Goal: Task Accomplishment & Management: Complete application form

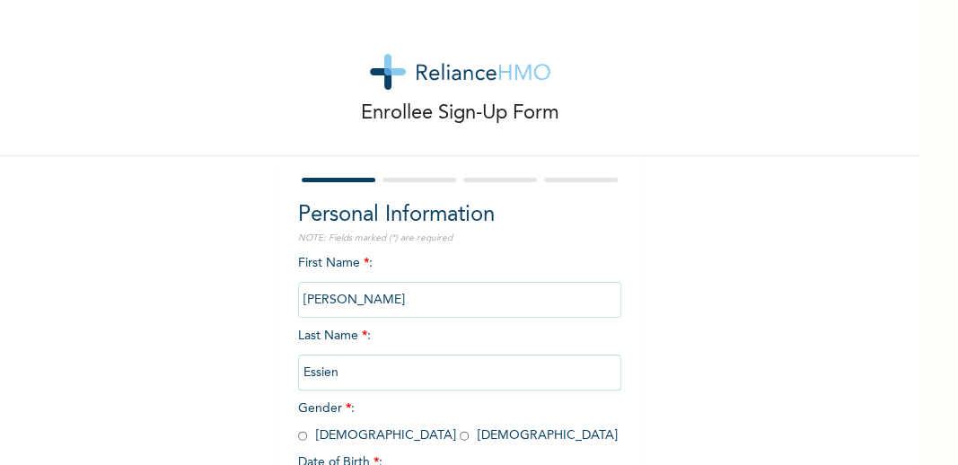
click at [307, 427] on input "radio" at bounding box center [302, 435] width 9 height 17
radio input "true"
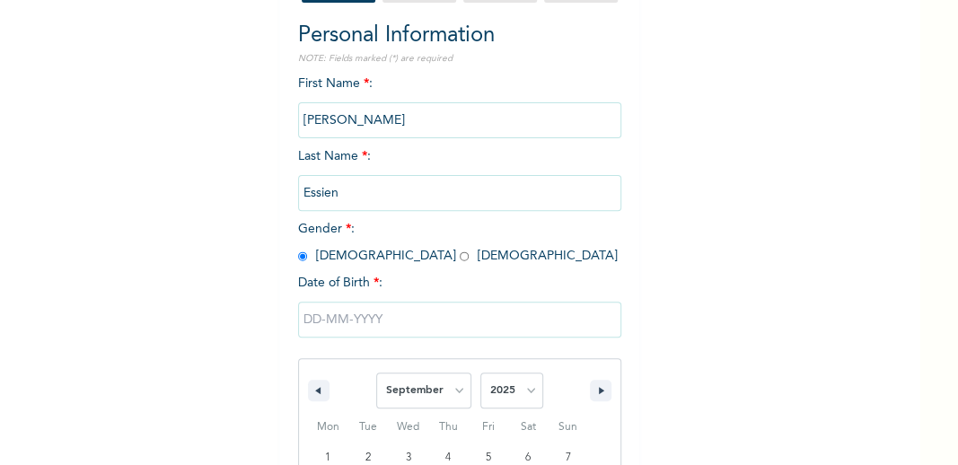
scroll to position [181, 0]
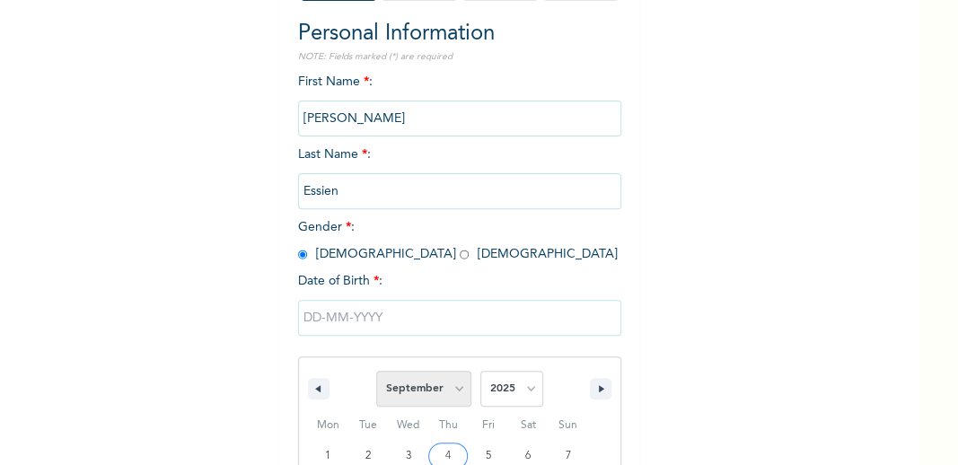
click at [444, 371] on select "January February March April May June July August September October November De…" at bounding box center [423, 389] width 95 height 36
select select "2"
click at [401, 371] on select "January February March April May June July August September October November De…" at bounding box center [423, 389] width 95 height 36
click at [494, 371] on select "2025 2024 2023 2022 2021 2020 2019 2018 2017 2016 2015 2014 2013 2012 2011 2010…" at bounding box center [511, 389] width 63 height 36
select select "2000"
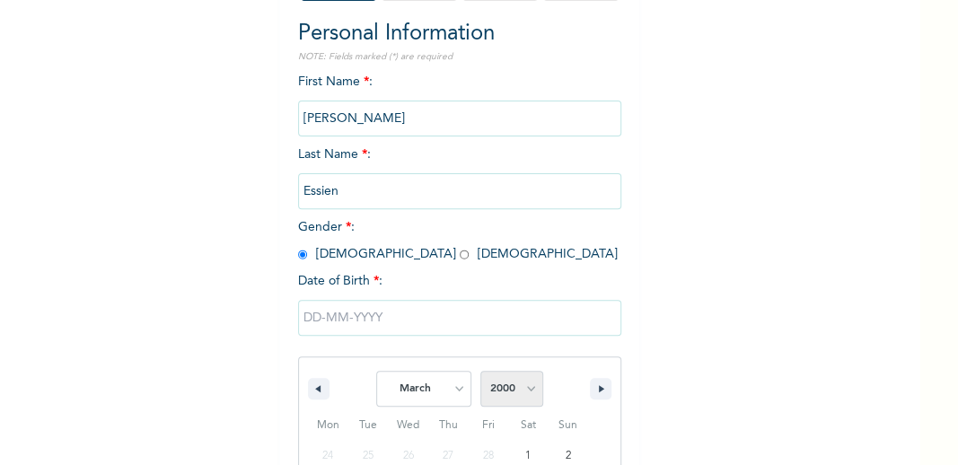
click at [480, 371] on select "2025 2024 2023 2022 2021 2020 2019 2018 2017 2016 2015 2014 2013 2012 2011 2010…" at bounding box center [511, 389] width 63 height 36
type input "[DATE]"
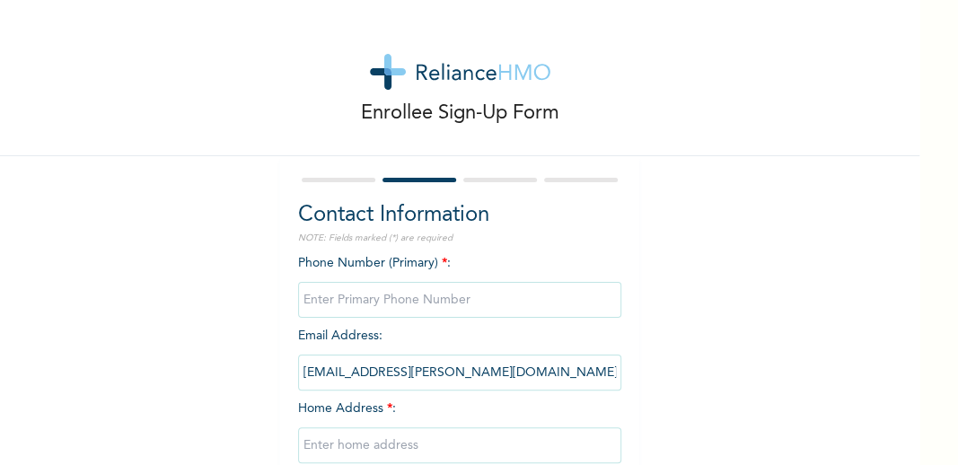
click at [395, 282] on input "phone" at bounding box center [459, 300] width 323 height 36
type input "09134157092"
type input "[STREET_ADDRESS]"
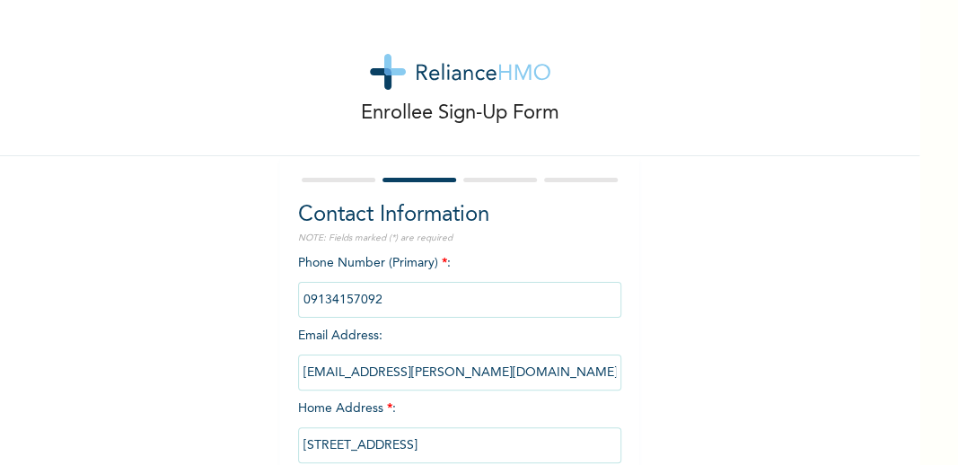
select select "29"
click at [393, 427] on input "[STREET_ADDRESS]" at bounding box center [459, 445] width 323 height 36
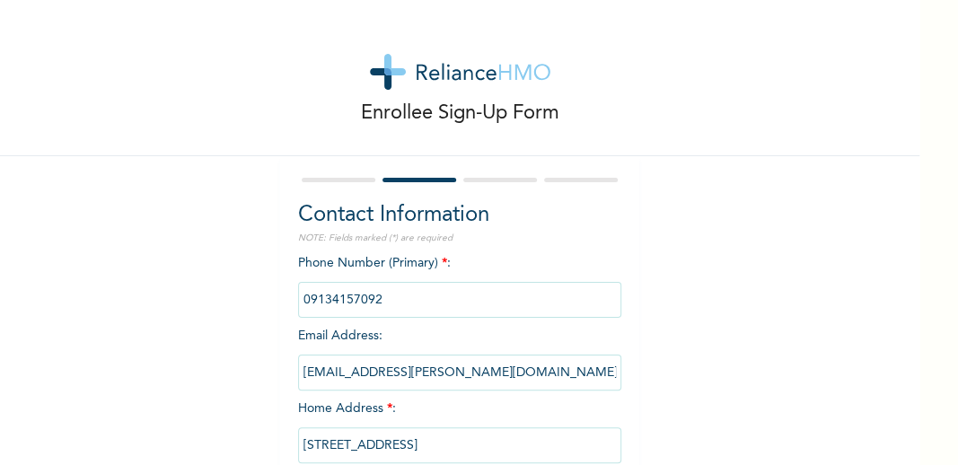
click at [393, 427] on input "[STREET_ADDRESS]" at bounding box center [459, 445] width 323 height 36
type input "F"
type input "[GEOGRAPHIC_DATA]"
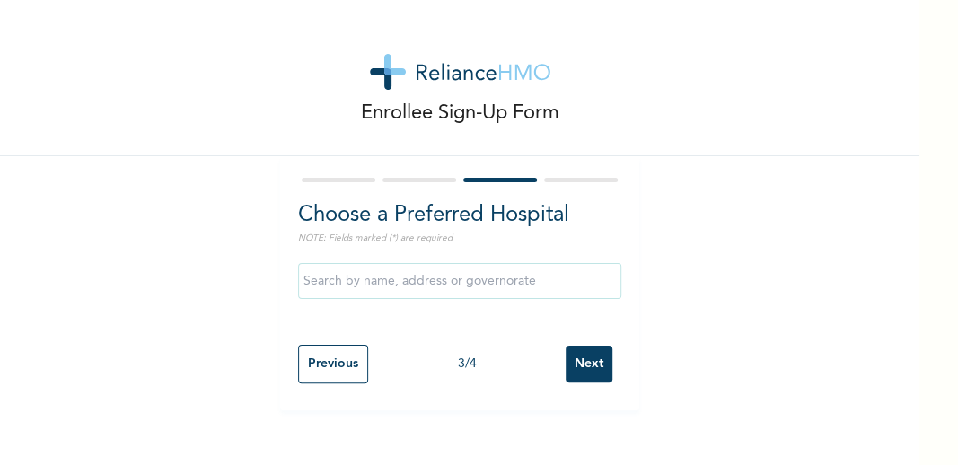
click at [565, 346] on input "Next" at bounding box center [588, 364] width 47 height 37
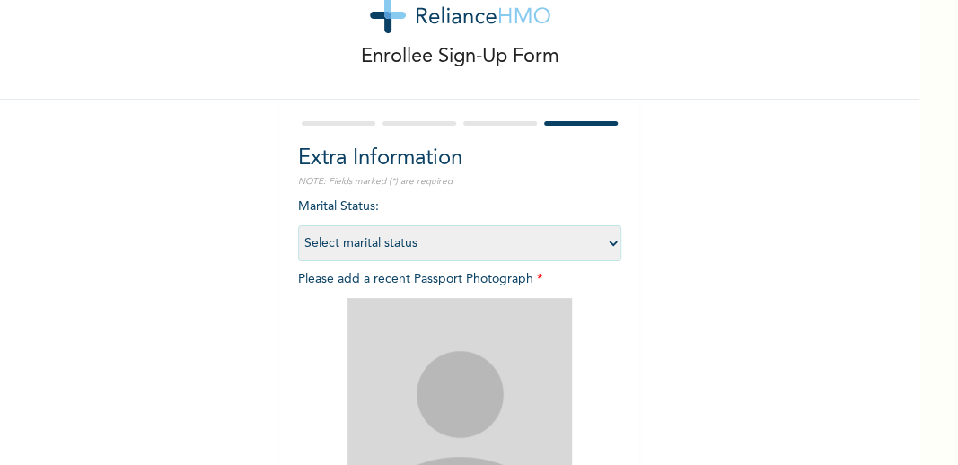
scroll to position [70, 0]
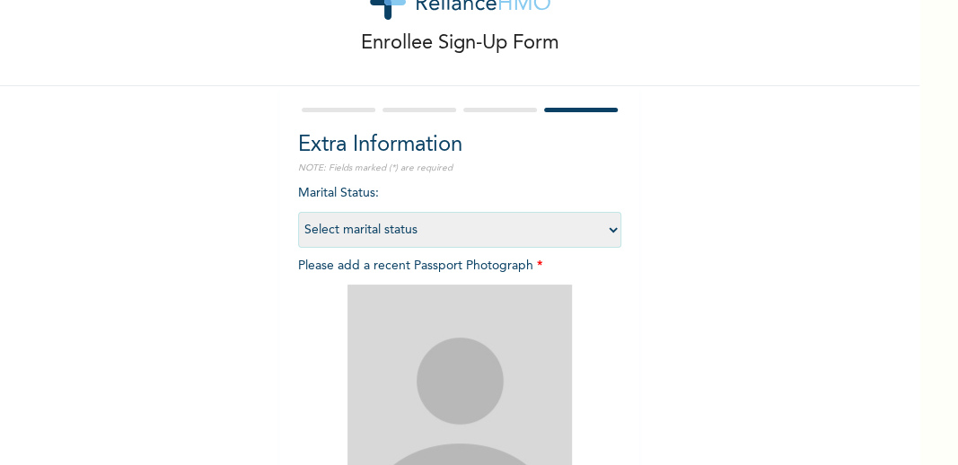
click at [540, 212] on select "Select marital status [DEMOGRAPHIC_DATA] Married [DEMOGRAPHIC_DATA] Widow/[DEMO…" at bounding box center [459, 230] width 323 height 36
select select "1"
click at [363, 212] on select "Select marital status [DEMOGRAPHIC_DATA] Married [DEMOGRAPHIC_DATA] Widow/[DEMO…" at bounding box center [459, 230] width 323 height 36
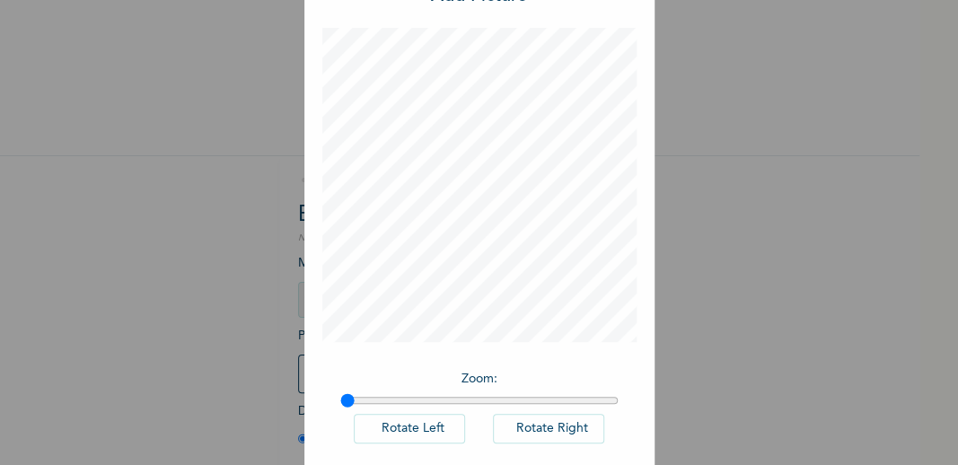
scroll to position [74, 0]
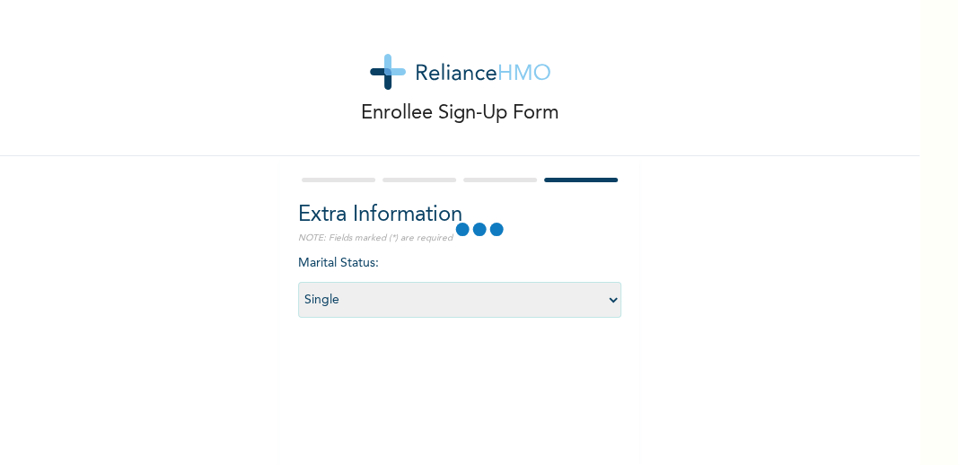
scroll to position [65, 0]
